Goal: Navigation & Orientation: Find specific page/section

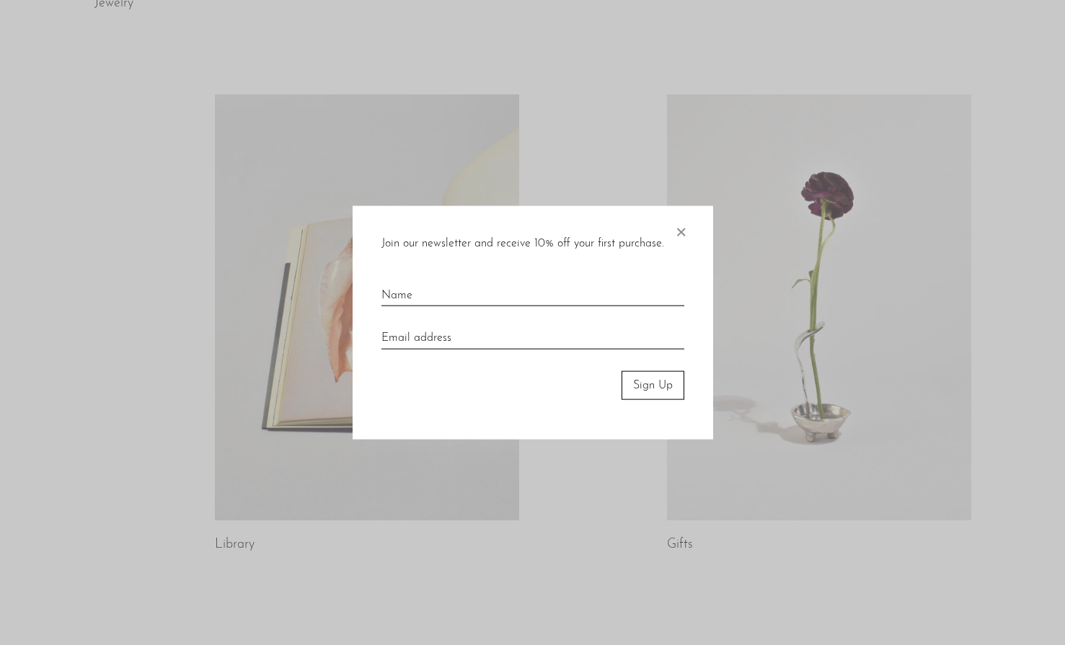
scroll to position [647, 0]
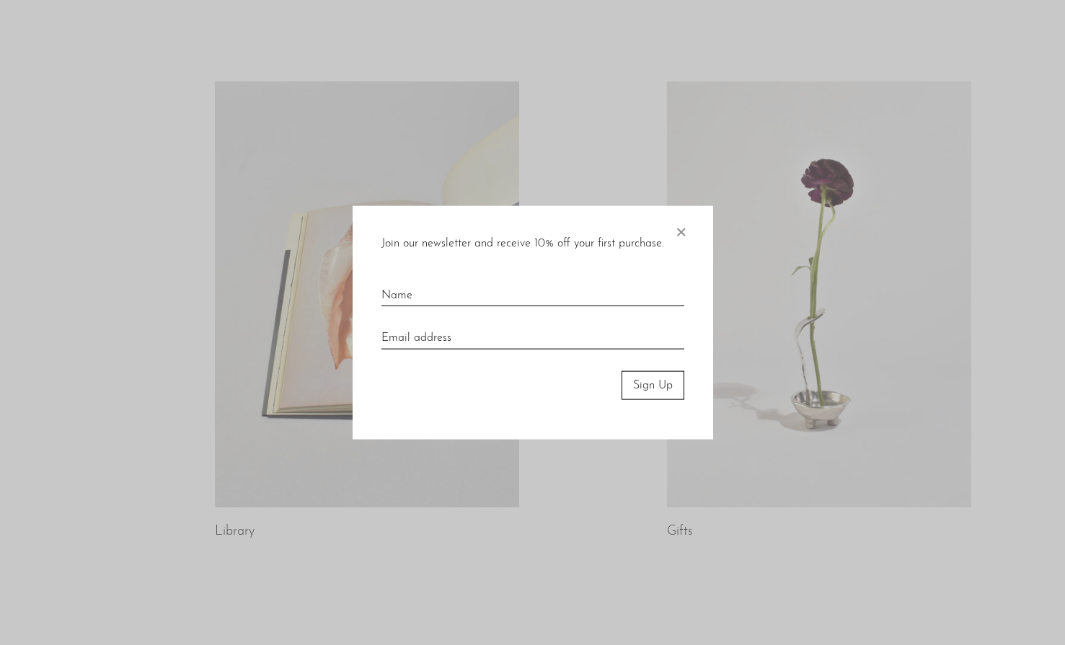
click at [680, 230] on span "×" at bounding box center [680, 228] width 14 height 46
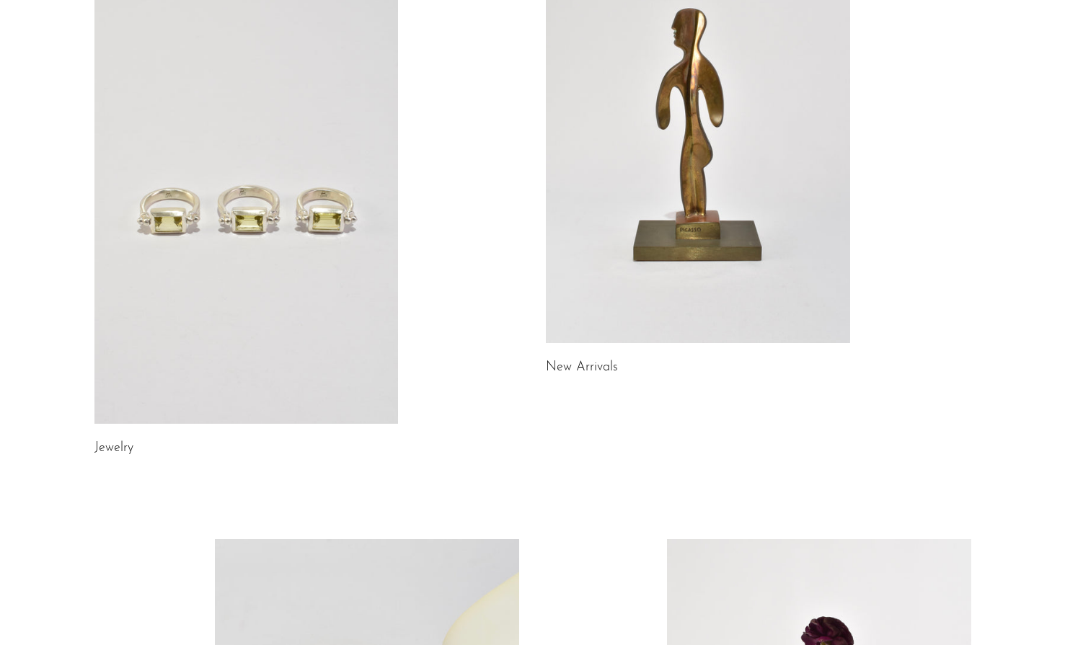
scroll to position [0, 0]
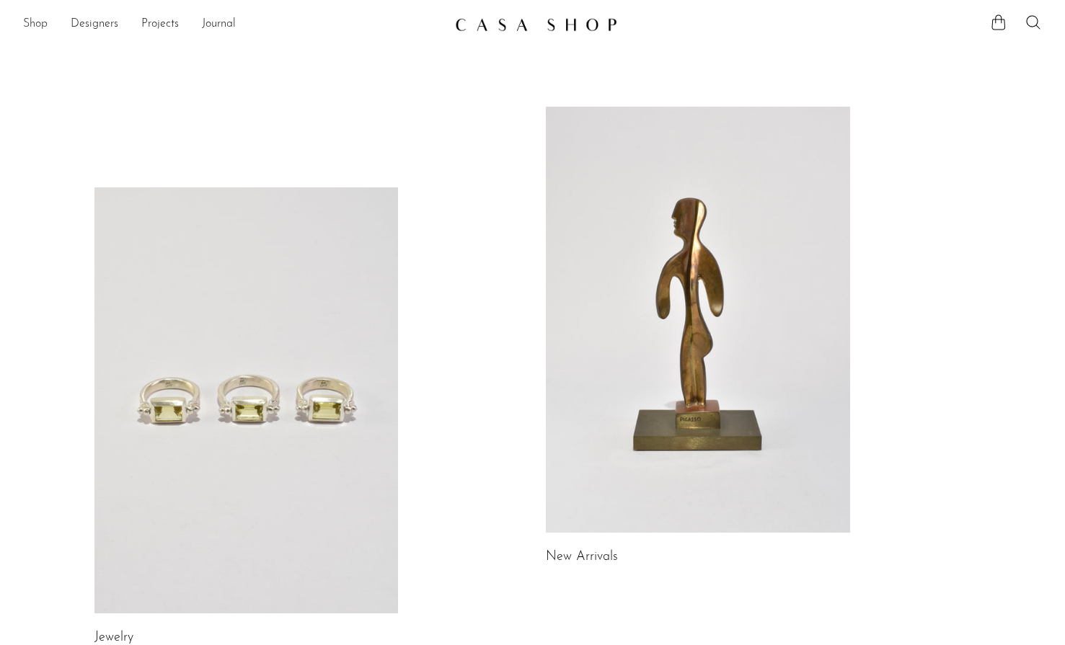
click at [31, 21] on link "Shop" at bounding box center [35, 24] width 25 height 19
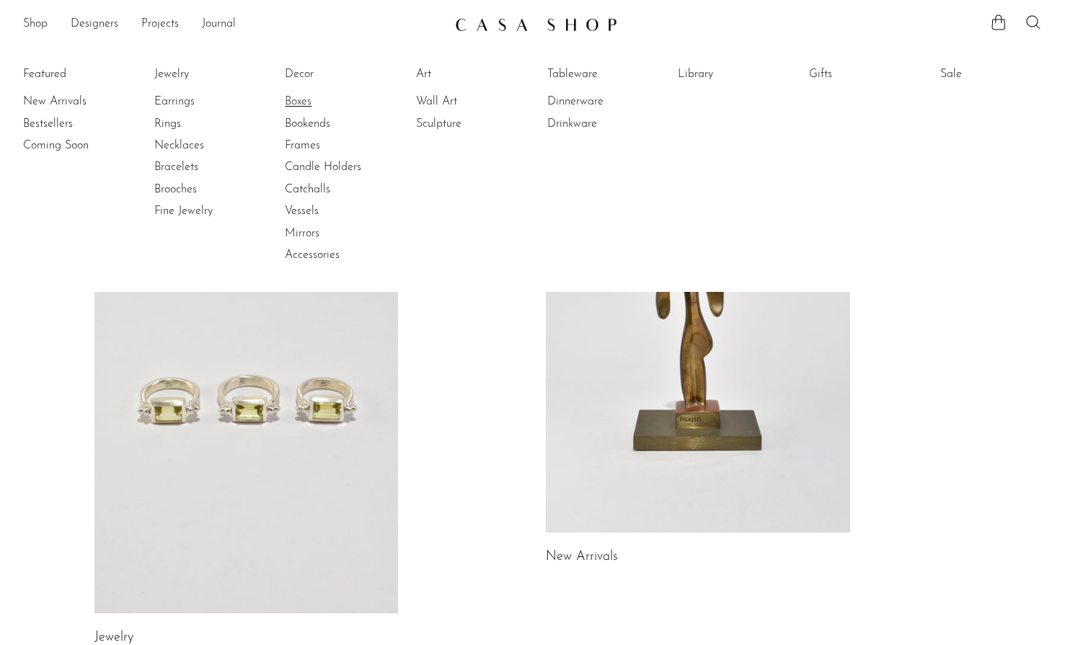
click at [302, 99] on link "Boxes" at bounding box center [339, 102] width 108 height 16
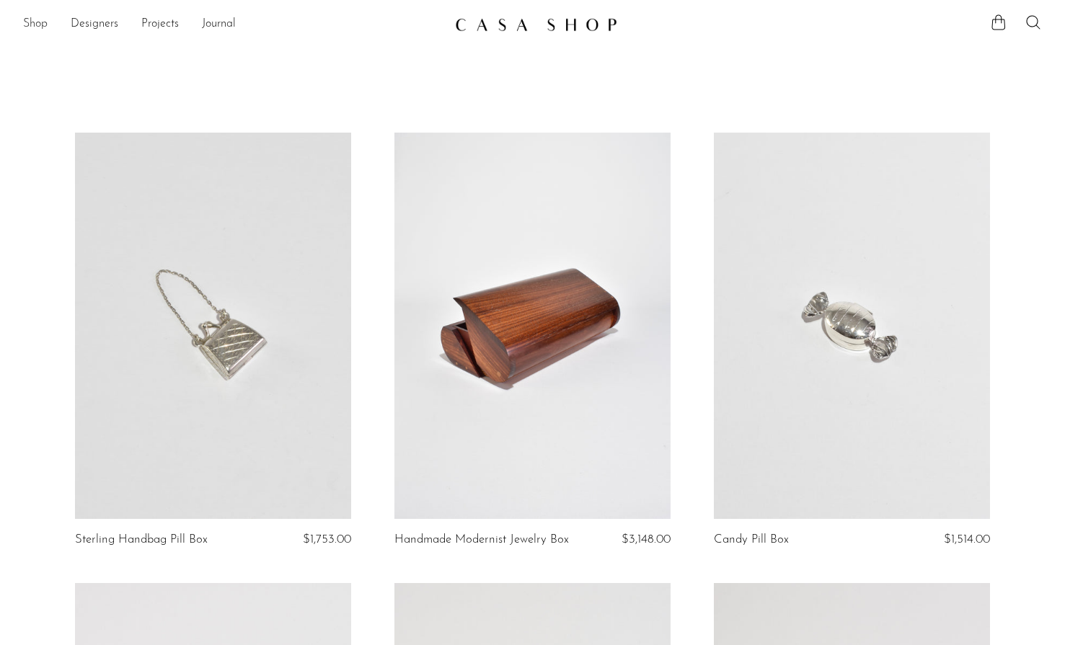
click at [40, 23] on link "Shop" at bounding box center [35, 24] width 25 height 19
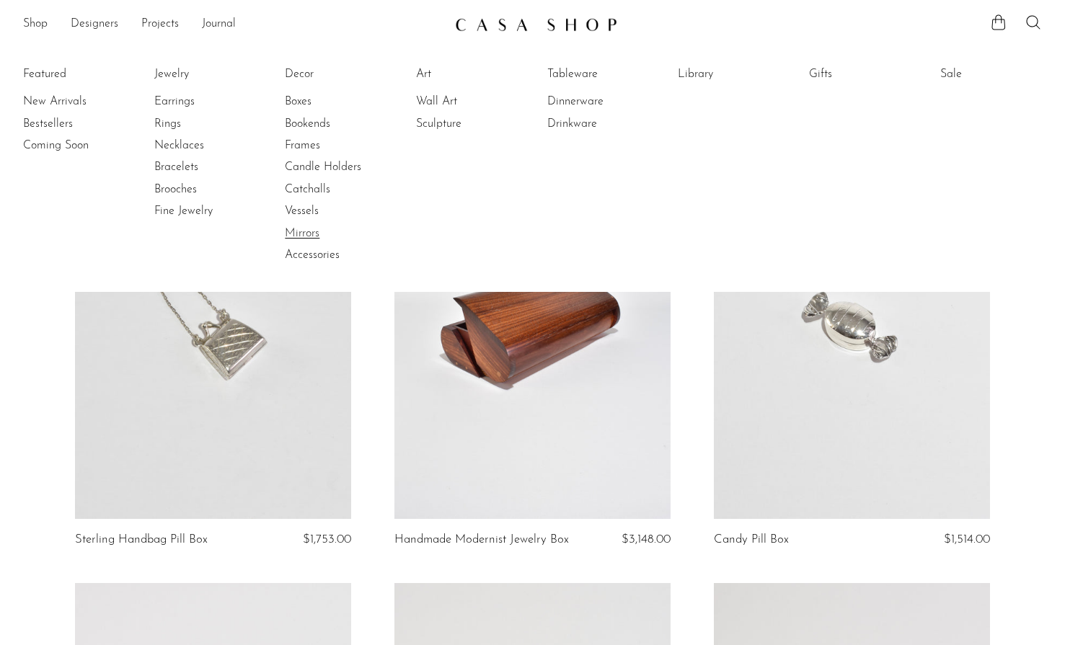
click at [294, 234] on link "Mirrors" at bounding box center [339, 234] width 108 height 16
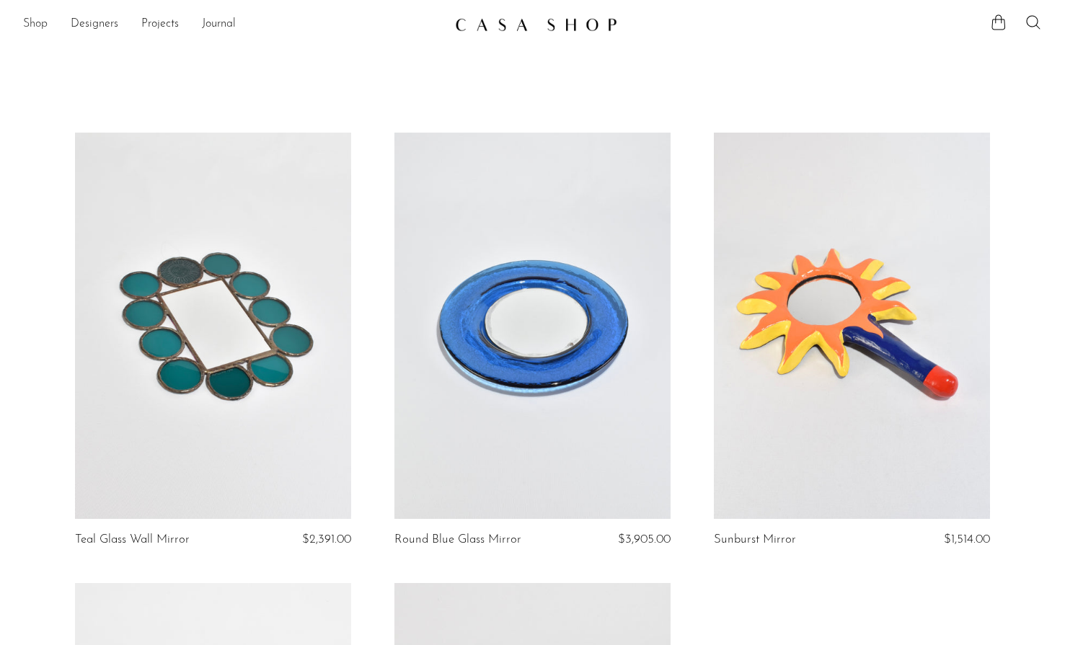
click at [30, 20] on link "Shop" at bounding box center [35, 24] width 25 height 19
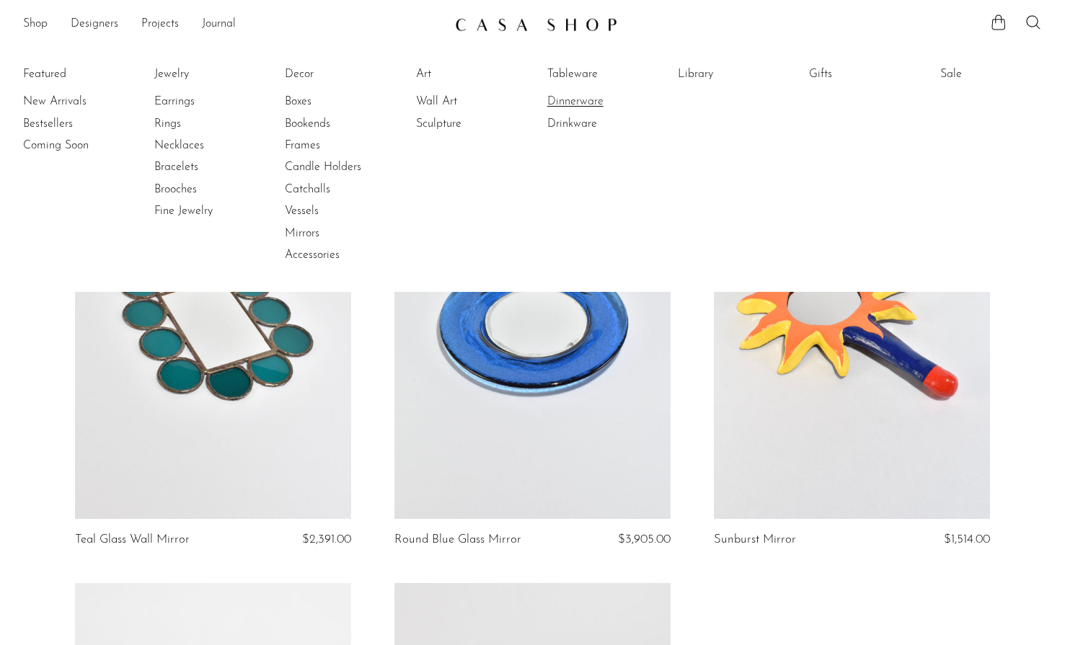
click at [586, 102] on link "Dinnerware" at bounding box center [601, 102] width 108 height 16
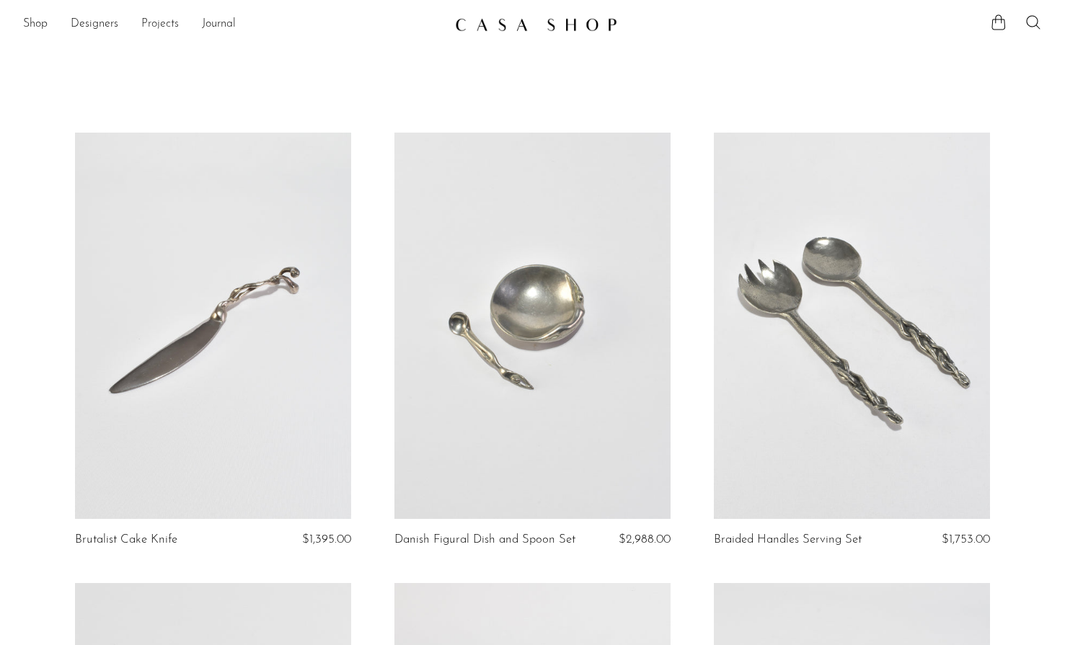
click at [157, 22] on link "Projects" at bounding box center [159, 24] width 37 height 19
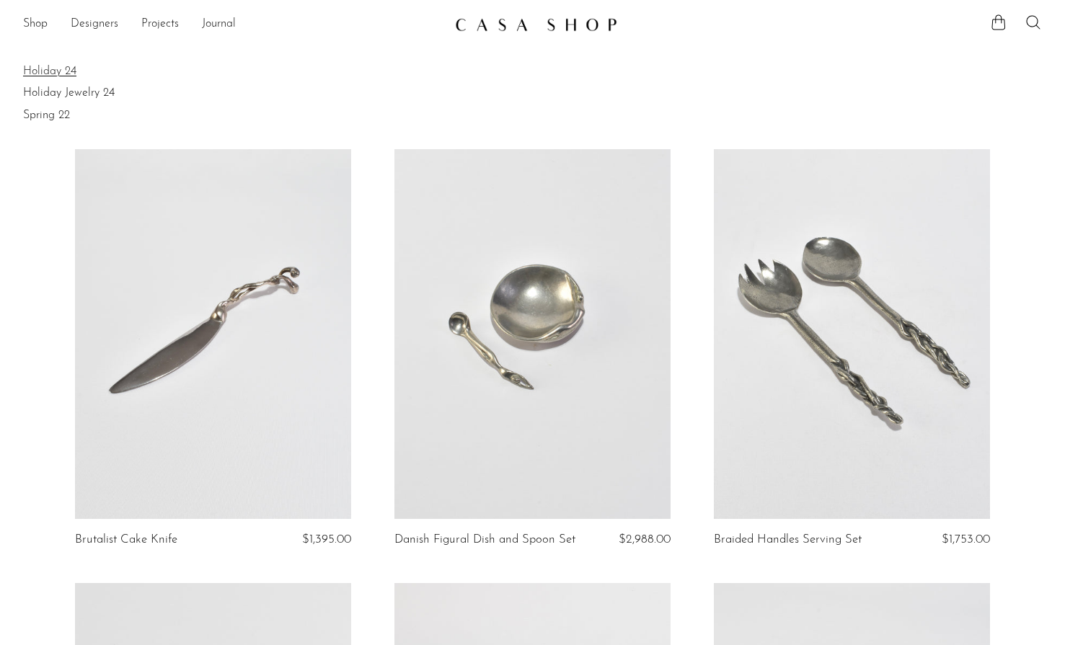
click at [68, 71] on link "Holiday 24" at bounding box center [532, 71] width 1019 height 16
